Goal: Information Seeking & Learning: Learn about a topic

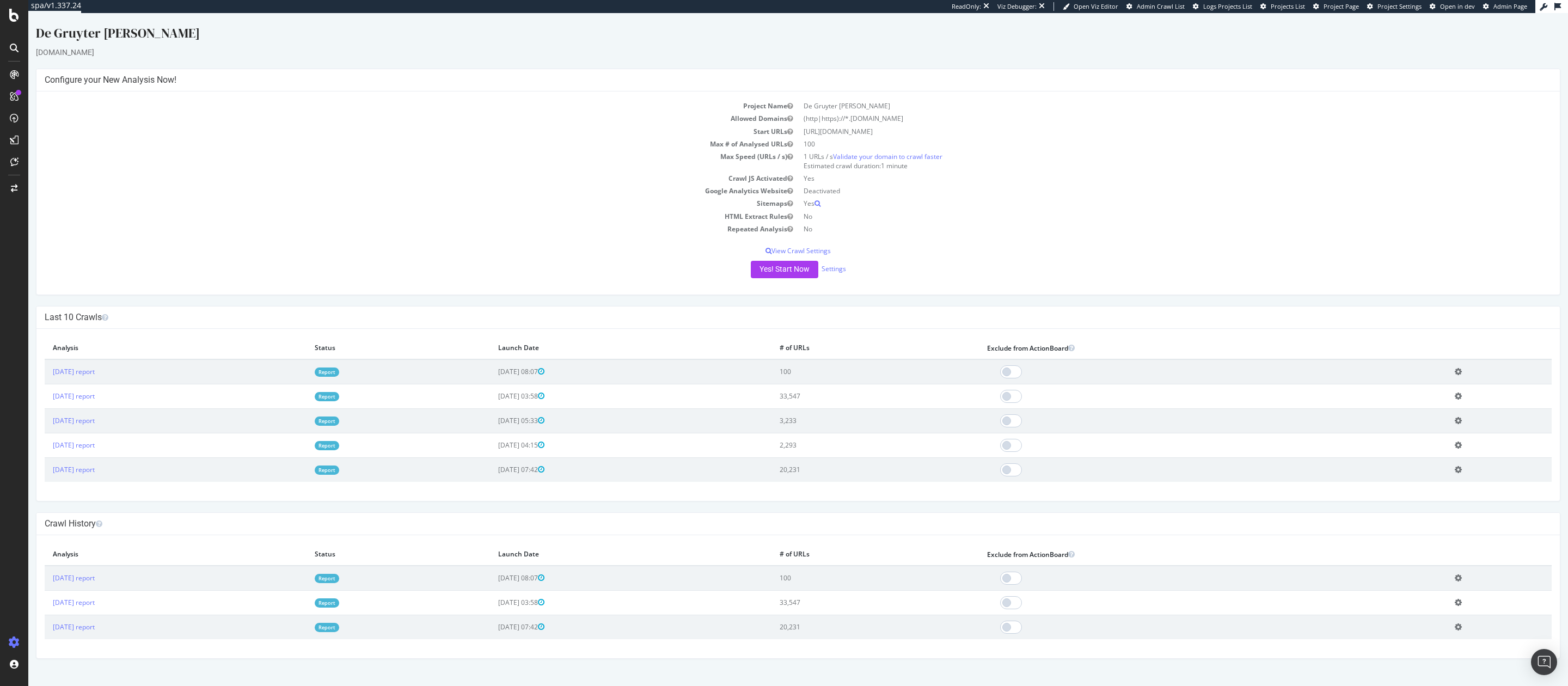
click at [486, 300] on div "De Gruyter [PERSON_NAME] [DOMAIN_NAME] × × Configure your New Analysis Now! Pro…" at bounding box center [798, 341] width 1539 height 634
click at [339, 400] on link "Report" at bounding box center [327, 396] width 24 height 9
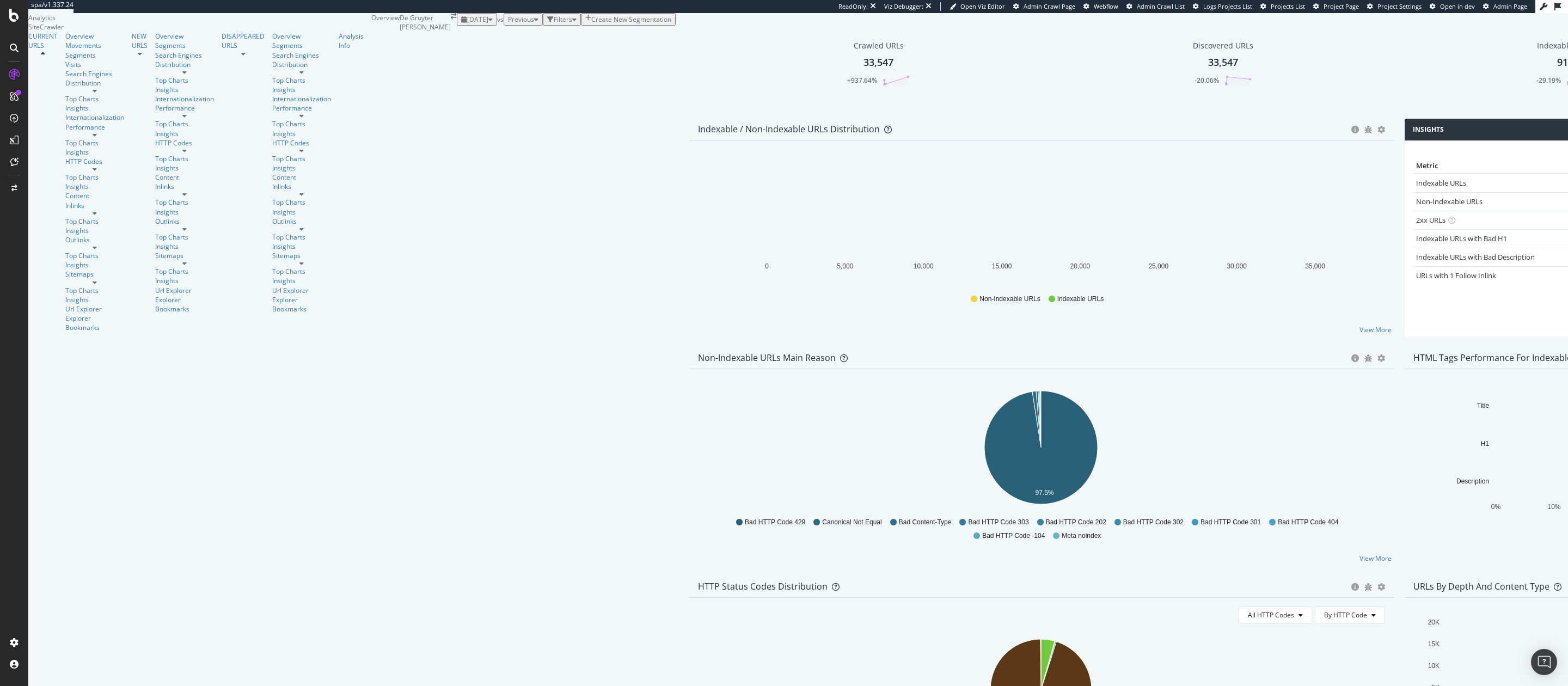
scroll to position [375, 0]
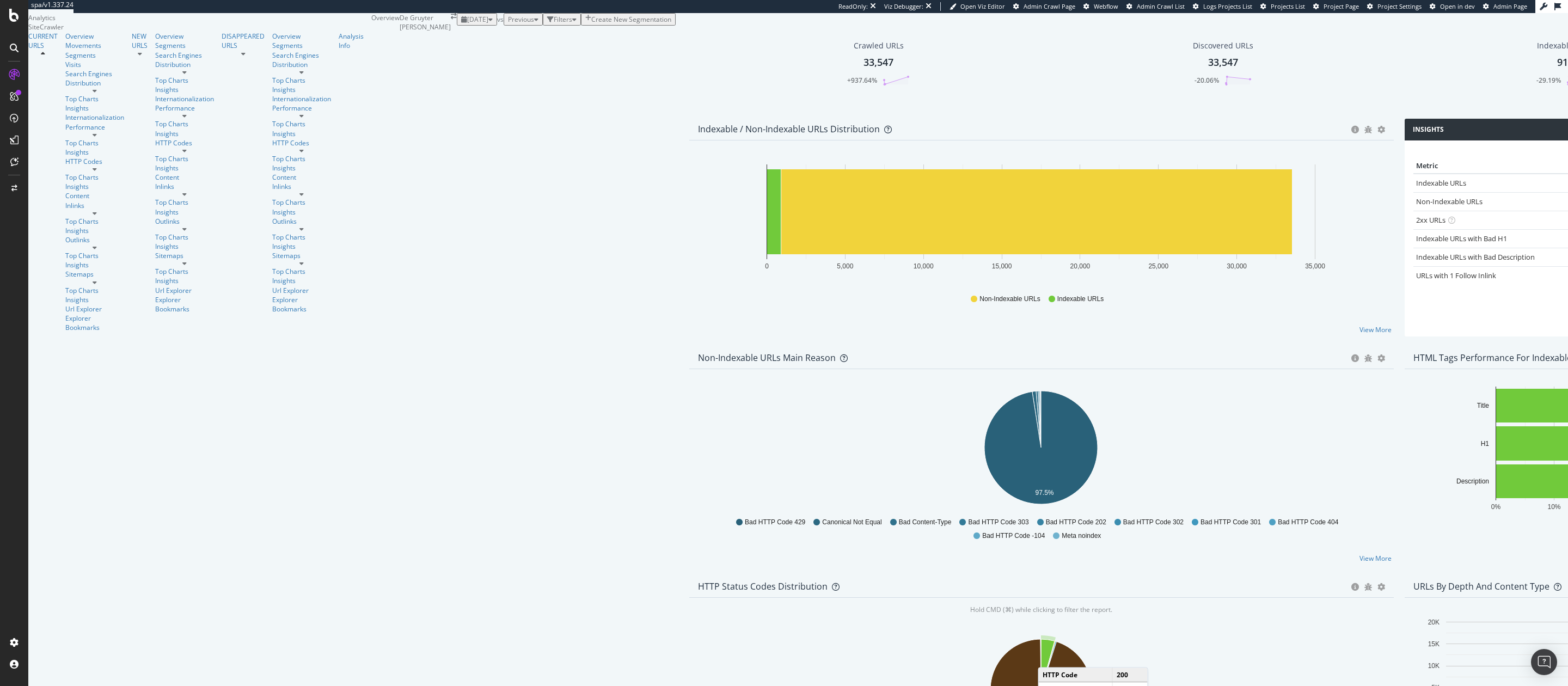
click at [1041, 639] on icon "A chart." at bounding box center [1048, 664] width 14 height 51
